Goal: Task Accomplishment & Management: Use online tool/utility

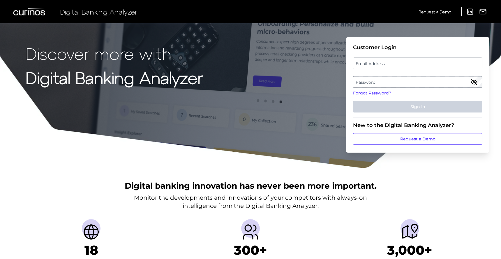
click at [370, 65] on label "Email Address" at bounding box center [417, 63] width 128 height 10
click at [370, 65] on input "email" at bounding box center [417, 64] width 129 height 12
type input "[EMAIL_ADDRESS][DOMAIN_NAME]"
click at [373, 80] on label "Password" at bounding box center [417, 82] width 128 height 10
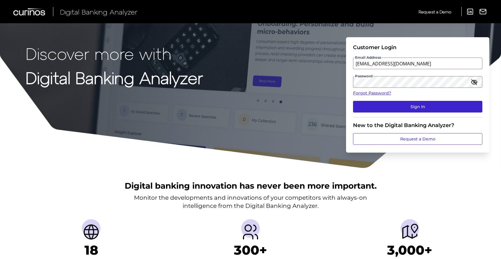
click at [385, 111] on button "Sign In" at bounding box center [417, 107] width 129 height 12
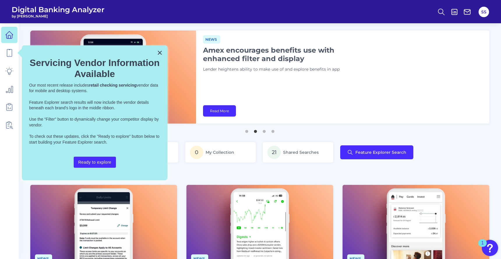
click at [162, 54] on div "× Servicing Vendor Information Available Our most recent release includes retai…" at bounding box center [95, 112] width 146 height 135
click at [159, 53] on button "×" at bounding box center [160, 52] width 6 height 9
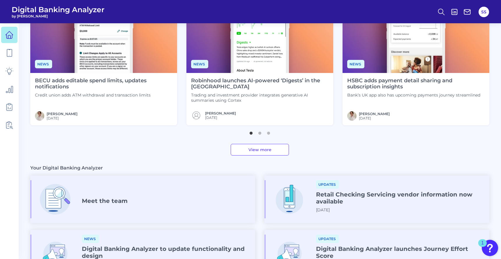
scroll to position [159, 0]
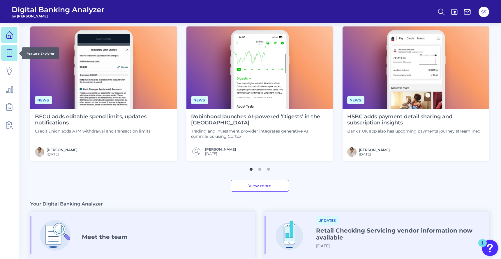
click at [11, 55] on icon at bounding box center [9, 53] width 8 height 8
